Goal: Information Seeking & Learning: Learn about a topic

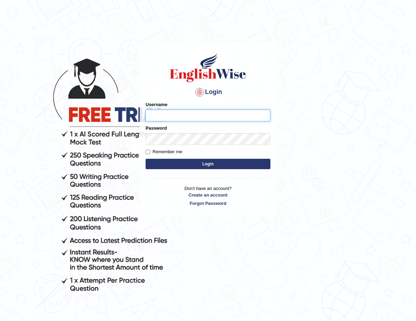
type input "ChimiZam"
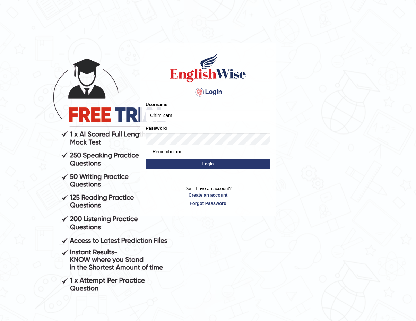
click at [197, 164] on button "Login" at bounding box center [208, 164] width 125 height 10
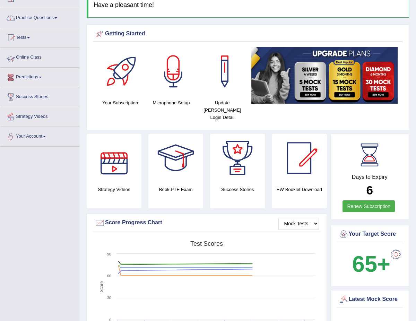
scroll to position [42, 0]
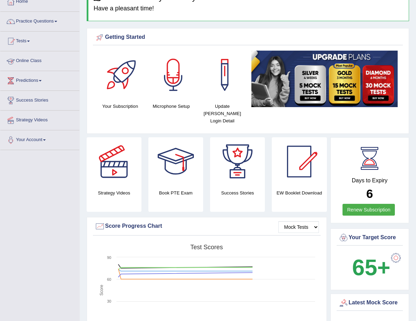
click at [26, 39] on link "Tests" at bounding box center [39, 40] width 79 height 17
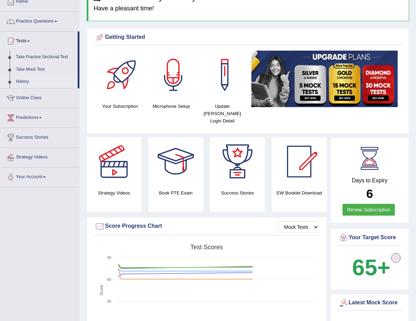
click at [26, 80] on link "History" at bounding box center [45, 82] width 65 height 12
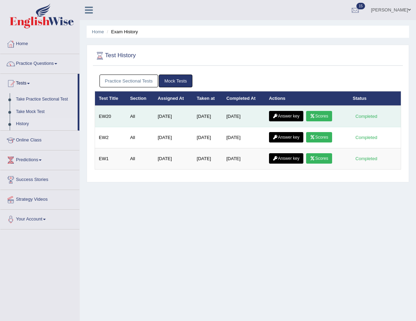
click at [293, 113] on link "Answer key" at bounding box center [286, 116] width 34 height 10
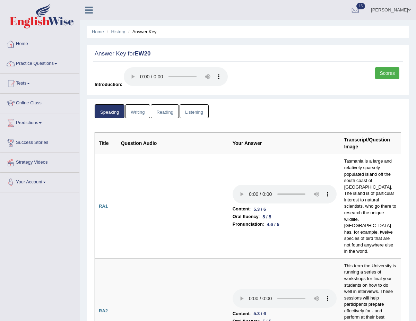
click at [137, 111] on link "Writing" at bounding box center [137, 111] width 25 height 14
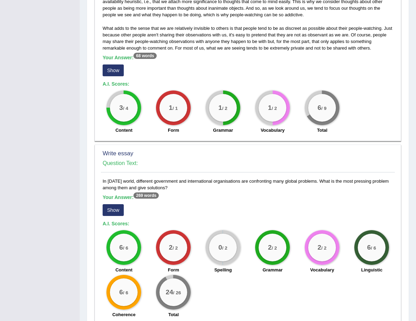
scroll to position [490, 0]
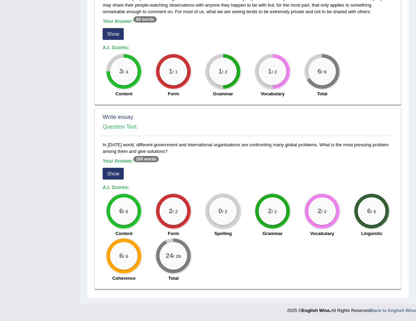
drag, startPoint x: 169, startPoint y: 150, endPoint x: 99, endPoint y: 145, distance: 69.6
click at [99, 145] on div "Write essay Question Text: In today’s world, different government and internati…" at bounding box center [248, 198] width 307 height 181
copy div "In today’s world, different government and international organisations are conf…"
